Goal: Information Seeking & Learning: Learn about a topic

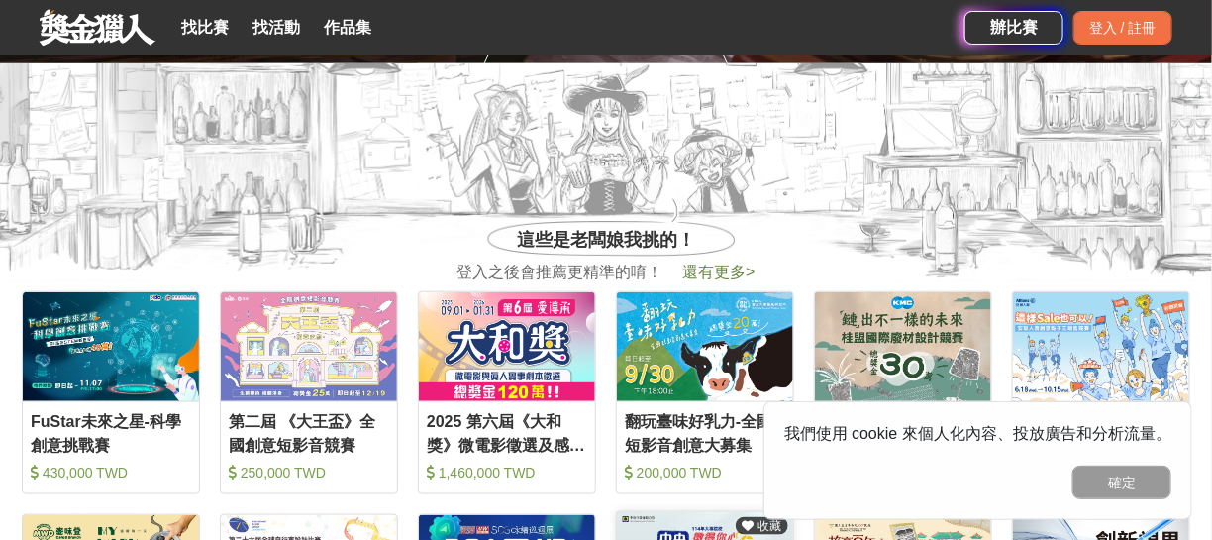
scroll to position [396, 0]
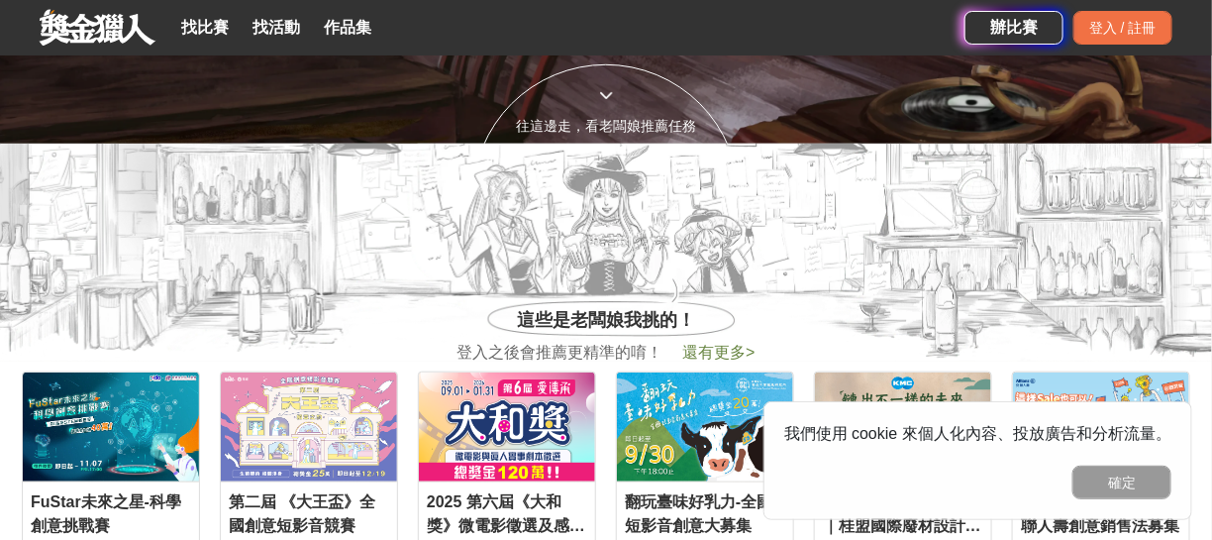
click at [611, 96] on icon at bounding box center [606, 95] width 14 height 14
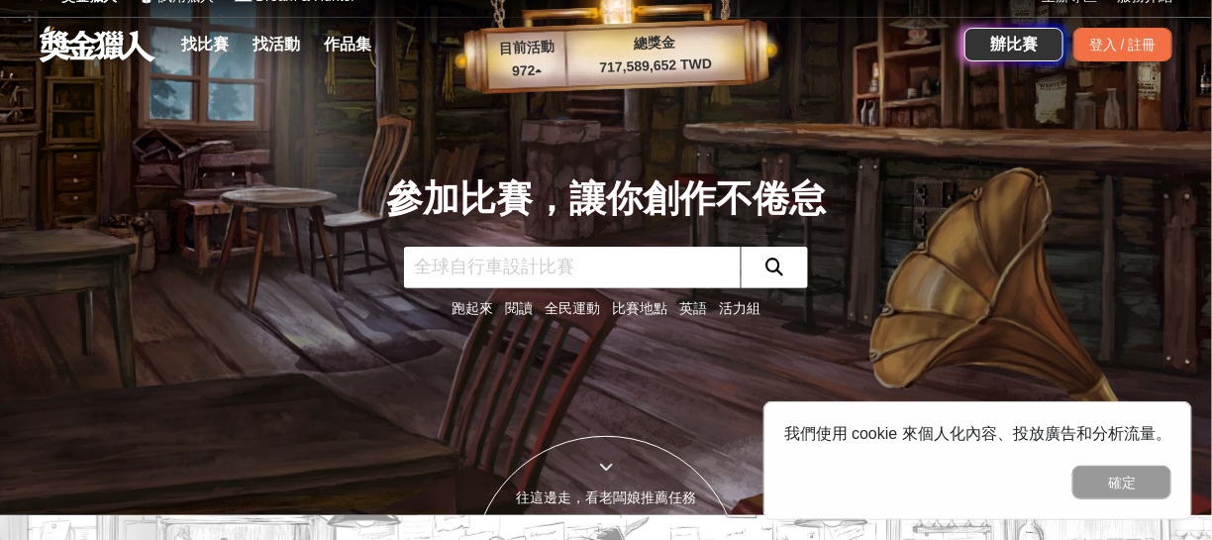
scroll to position [0, 0]
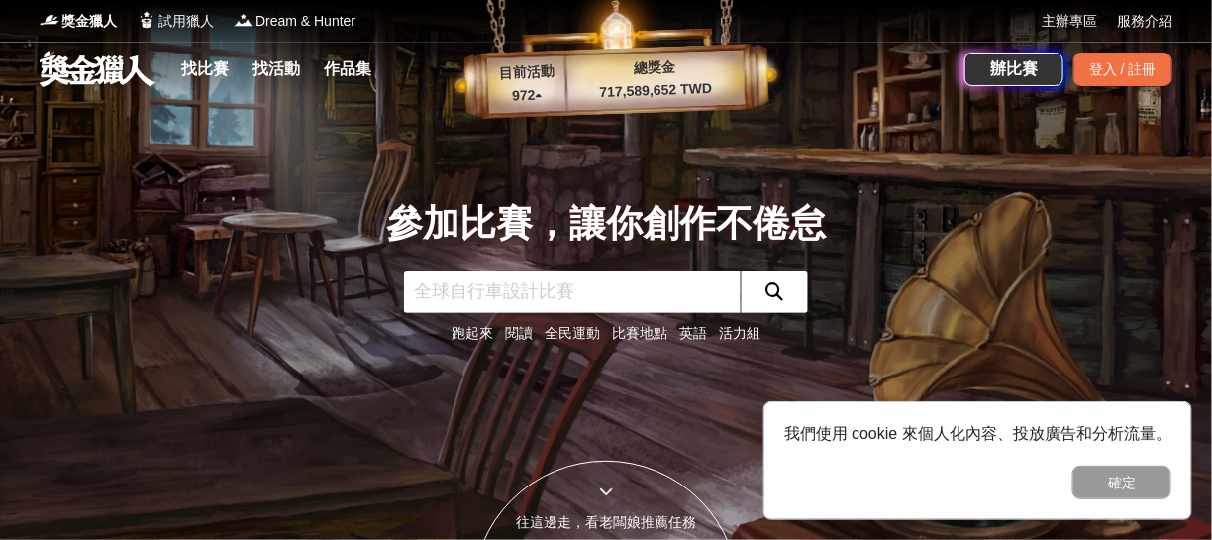
click at [450, 293] on input "text" at bounding box center [572, 292] width 337 height 42
type input "施德"
click button "submit" at bounding box center [774, 292] width 67 height 42
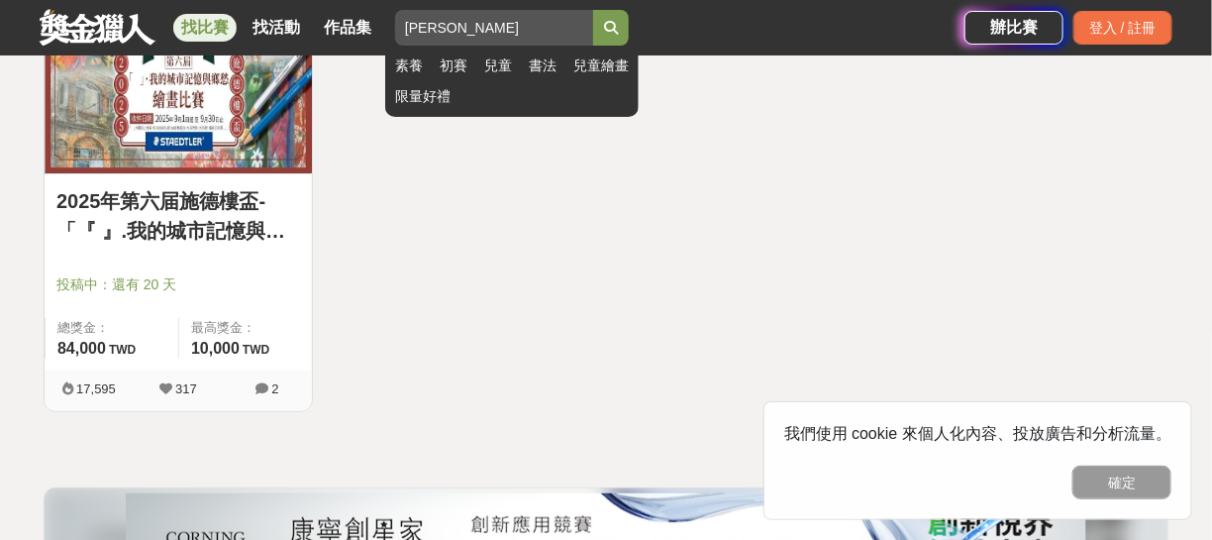
scroll to position [396, 0]
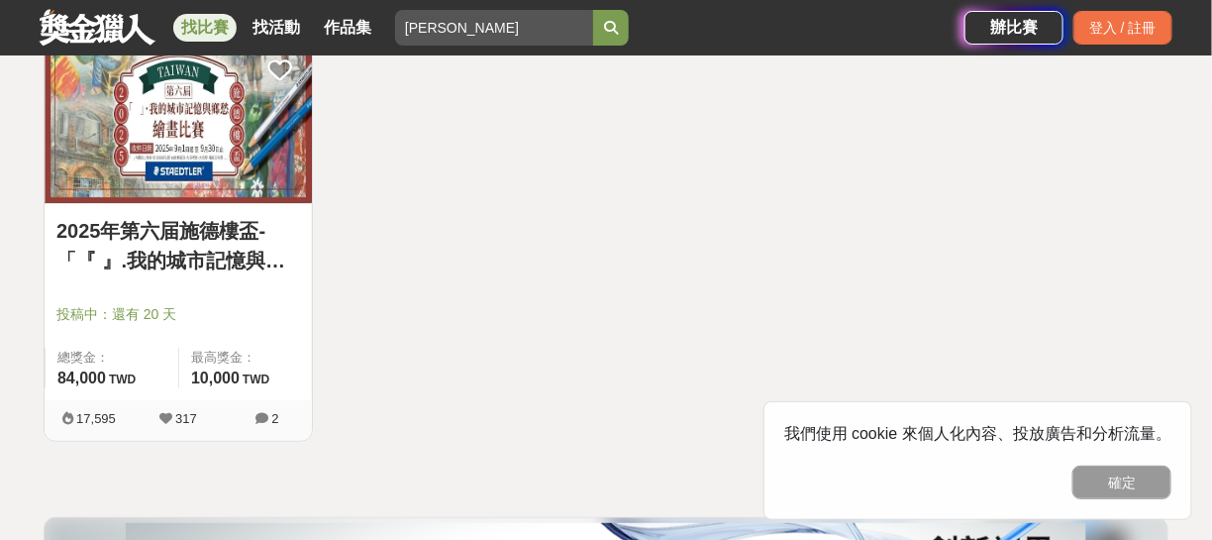
click at [198, 232] on link "2025年第六届施德樓盃-「『 』.我的城市記憶與鄉愁」繪畫比賽" at bounding box center [178, 245] width 244 height 59
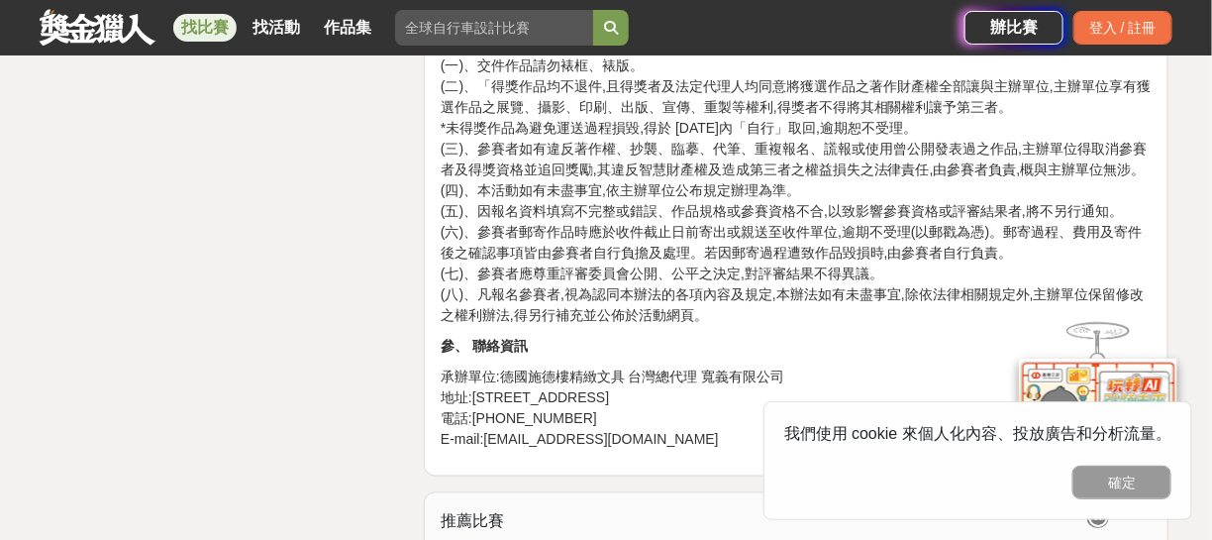
scroll to position [2773, 0]
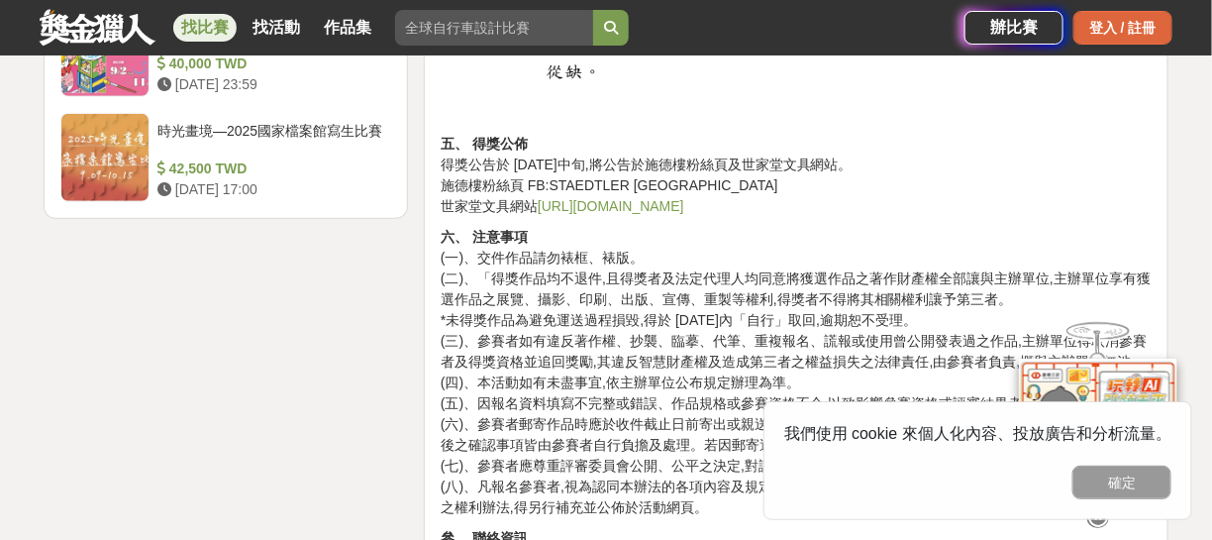
click at [1091, 24] on div "登入 / 註冊" at bounding box center [1122, 28] width 99 height 34
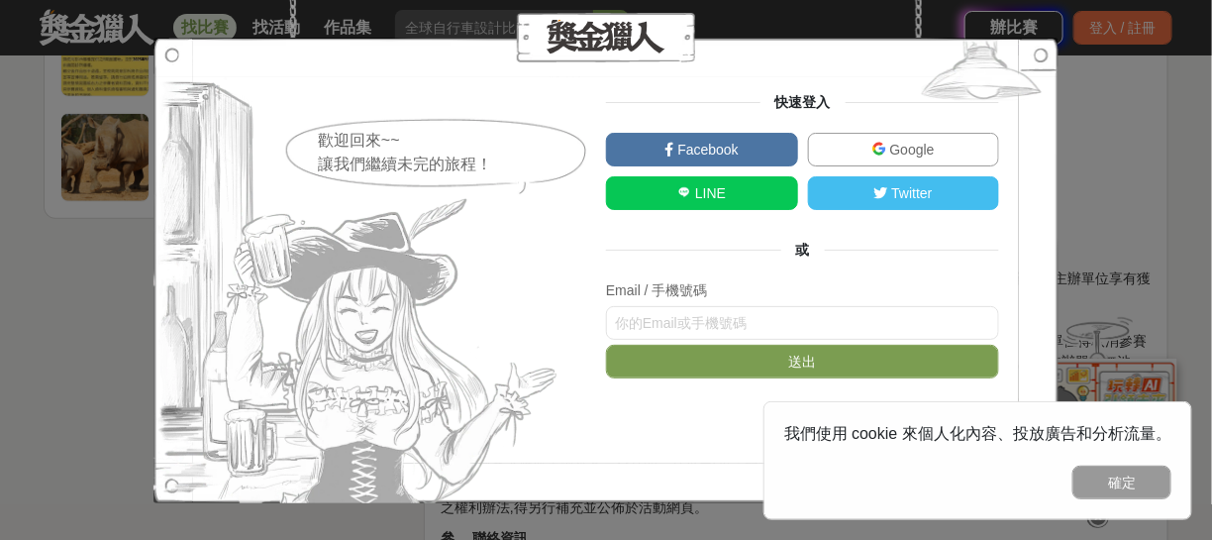
click at [126, 273] on div "歡迎回來~~ 讓我們繼續未完的旅程！ 快速登入 Facebook Google LINE Twitter 或 Email / 手機號碼 送出 求救！" at bounding box center [606, 270] width 1212 height 540
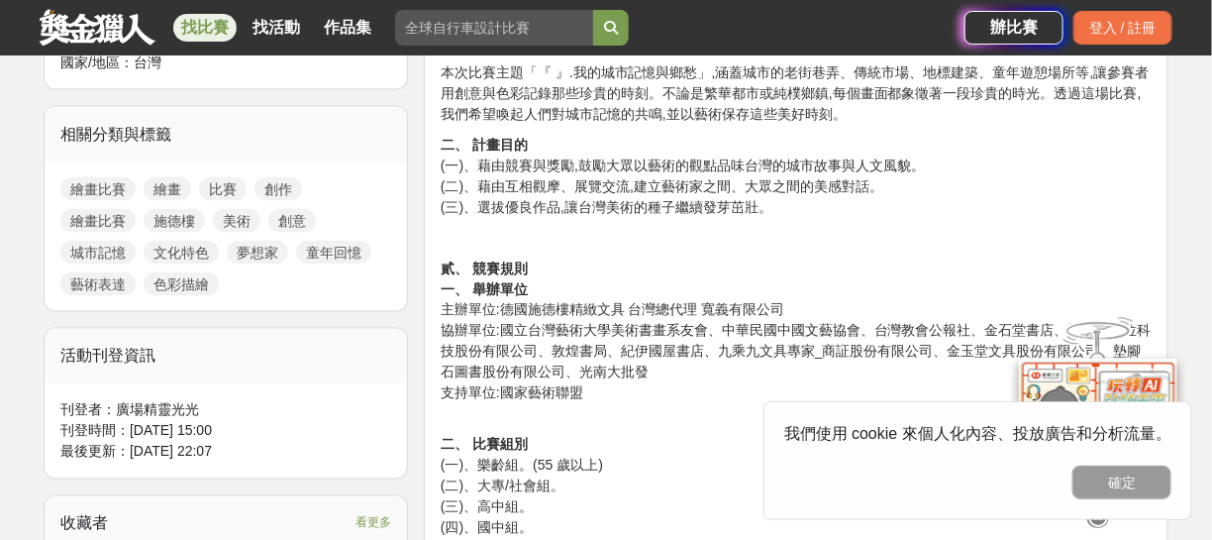
scroll to position [693, 0]
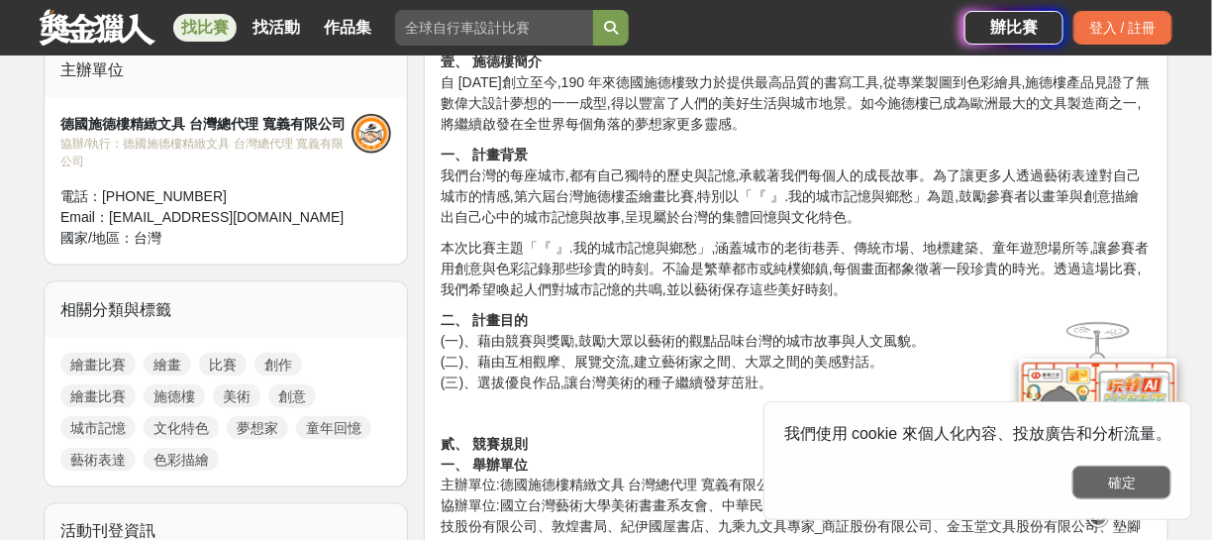
click at [1125, 488] on button "確定" at bounding box center [1121, 482] width 99 height 34
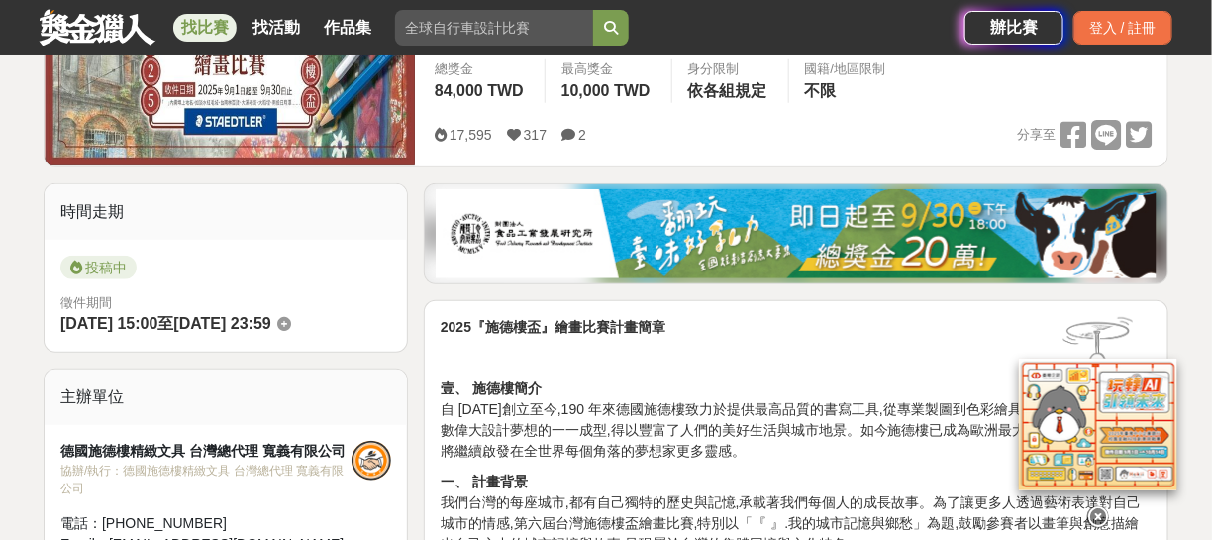
scroll to position [69, 0]
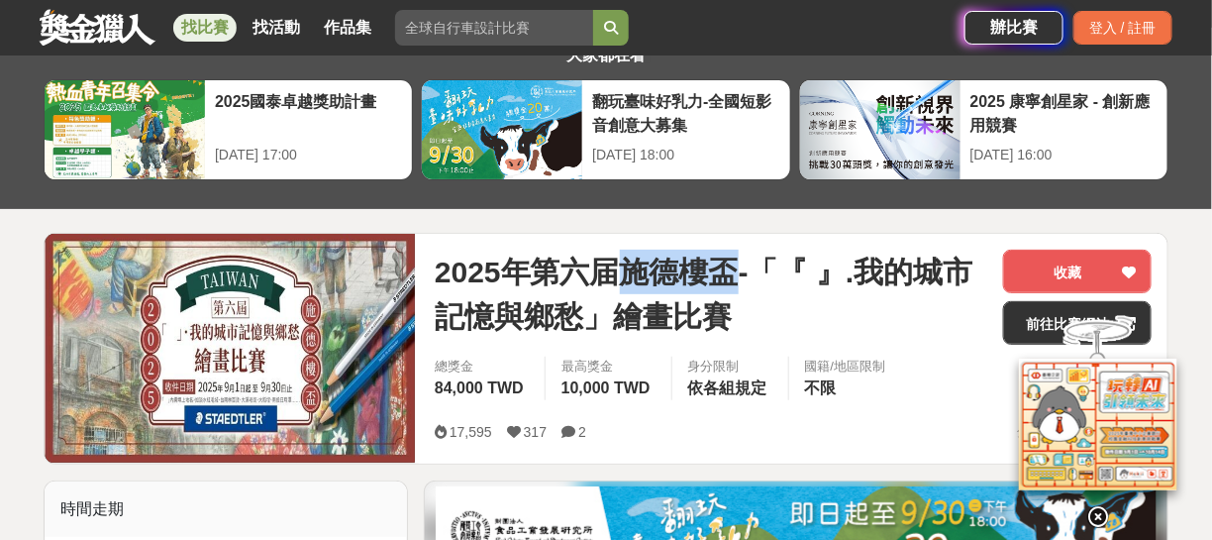
drag, startPoint x: 632, startPoint y: 265, endPoint x: 737, endPoint y: 265, distance: 105.0
click at [737, 265] on span "2025年第六届施德樓盃-「『 』.我的城市記憶與鄉愁」繪畫比賽" at bounding box center [711, 294] width 553 height 89
copy span "施德樓盃"
